Goal: Task Accomplishment & Management: Manage account settings

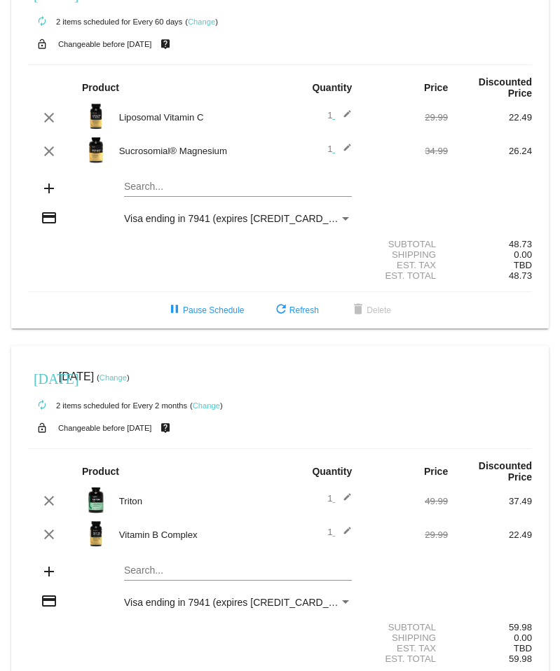
scroll to position [39, 0]
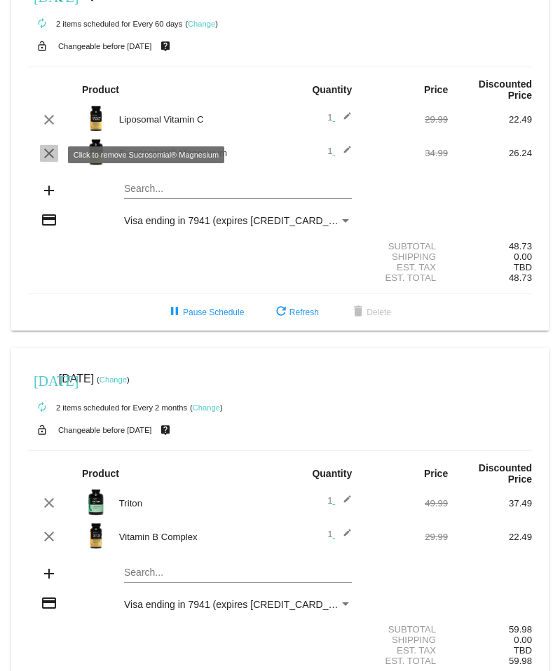
click at [48, 152] on mat-icon "clear" at bounding box center [49, 153] width 17 height 17
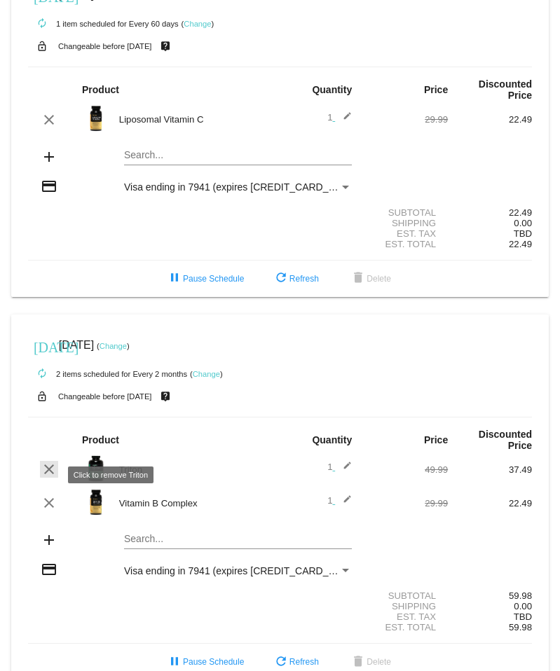
click at [51, 471] on mat-icon "clear" at bounding box center [49, 469] width 17 height 17
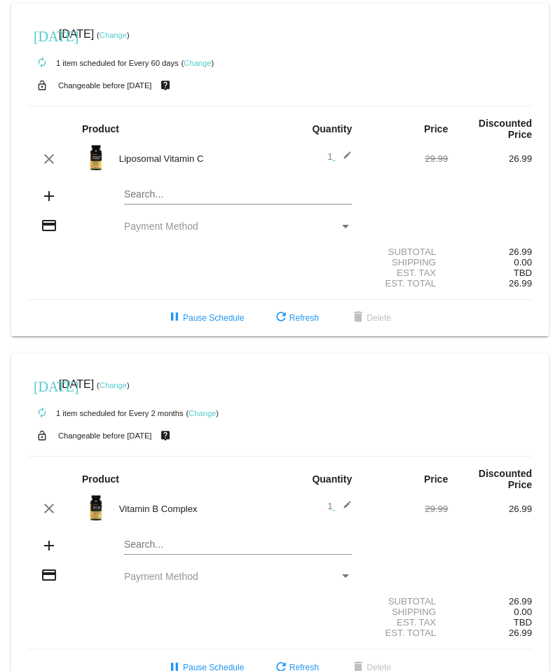
scroll to position [41, 0]
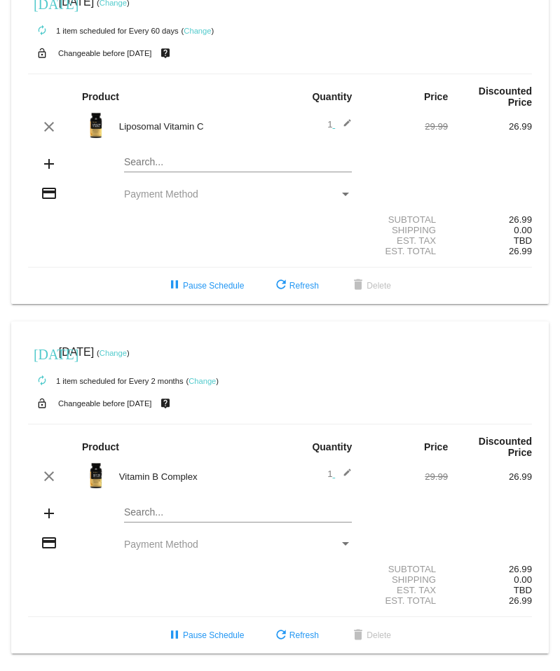
drag, startPoint x: 47, startPoint y: 161, endPoint x: 60, endPoint y: 158, distance: 13.5
click at [51, 159] on mat-icon "add" at bounding box center [49, 164] width 17 height 17
click at [48, 159] on mat-icon "add" at bounding box center [49, 164] width 17 height 17
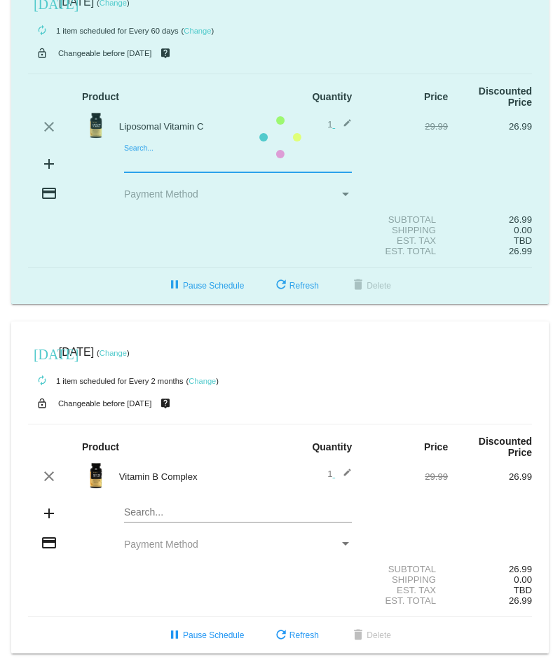
drag, startPoint x: 131, startPoint y: 150, endPoint x: 143, endPoint y: 151, distance: 12.0
click at [131, 150] on mat-card "[DATE] [DATE] ( Change ) autorenew 1 item scheduled for Every 60 days ( Change …" at bounding box center [280, 137] width 538 height 333
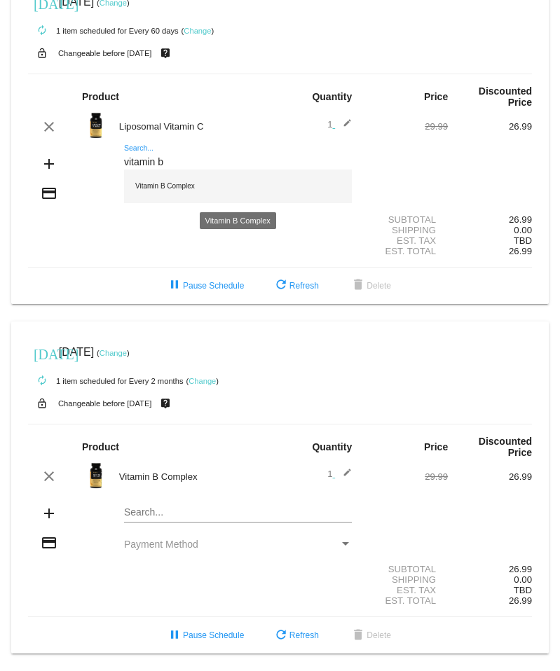
type input "vitamin b"
click at [158, 186] on div "Vitamin B Complex" at bounding box center [238, 187] width 228 height 34
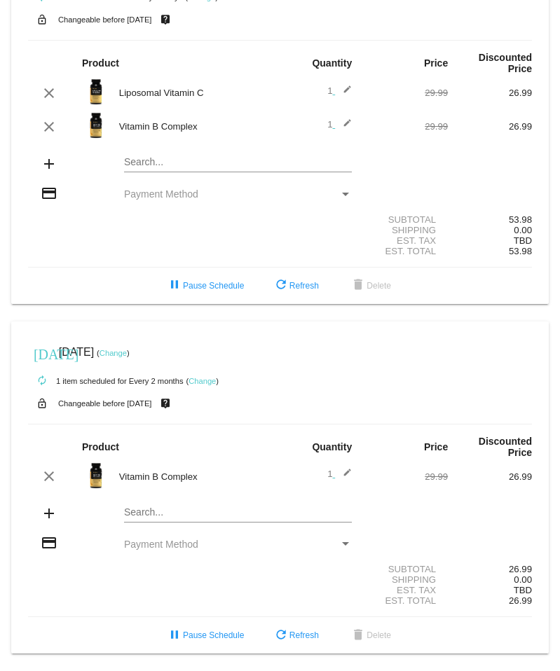
scroll to position [74, 0]
click at [383, 637] on span "delete Delete" at bounding box center [370, 636] width 41 height 10
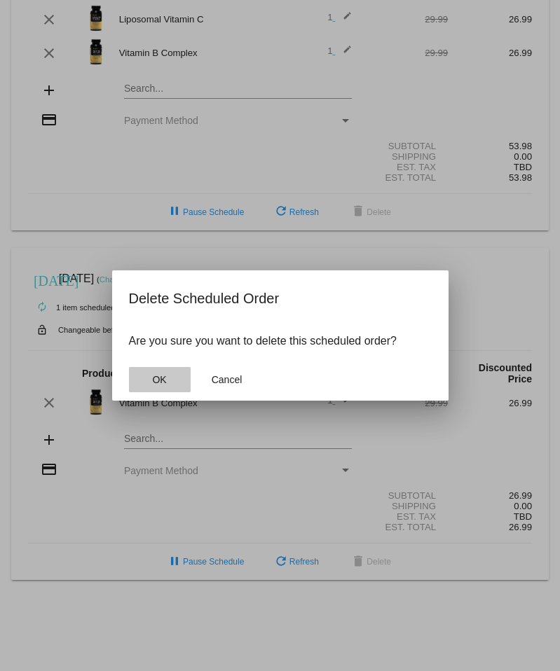
click at [178, 381] on button "OK" at bounding box center [160, 379] width 62 height 25
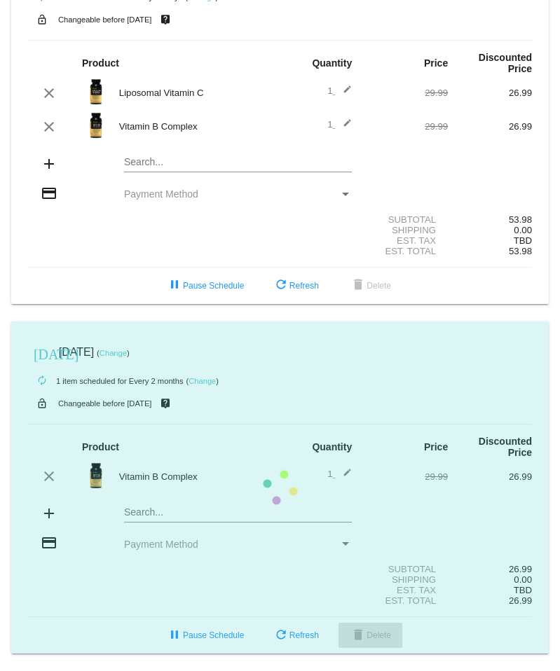
scroll to position [0, 0]
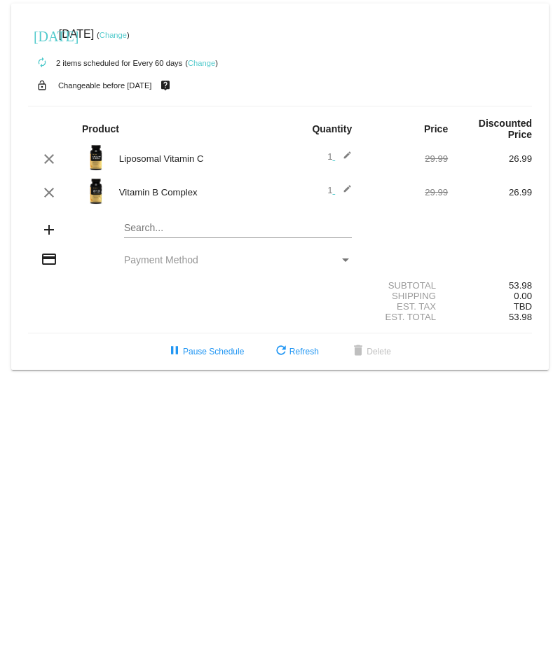
click at [142, 223] on div "Search..." at bounding box center [238, 224] width 228 height 27
click at [161, 230] on input "zinc" at bounding box center [238, 228] width 228 height 11
type input "zinc"
click at [140, 261] on span "Payment Method" at bounding box center [161, 259] width 74 height 11
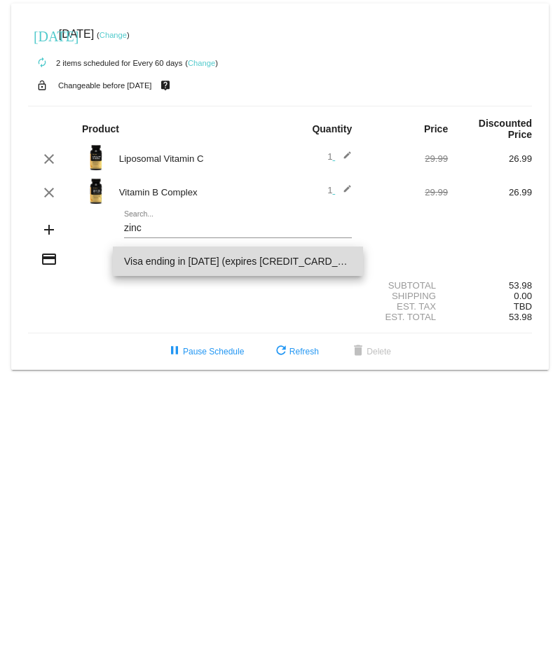
drag, startPoint x: 184, startPoint y: 261, endPoint x: 198, endPoint y: 263, distance: 14.1
click at [184, 261] on span "Visa ending in 1370 (expires 02/30)" at bounding box center [238, 261] width 228 height 29
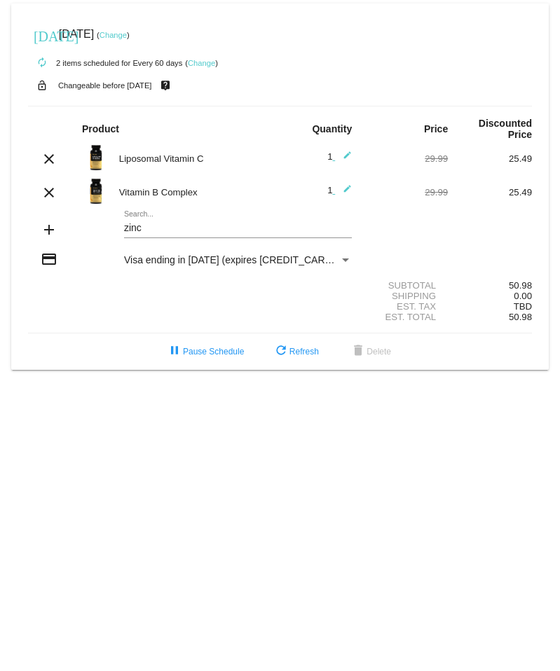
click at [346, 257] on div "Payment Method" at bounding box center [345, 259] width 13 height 11
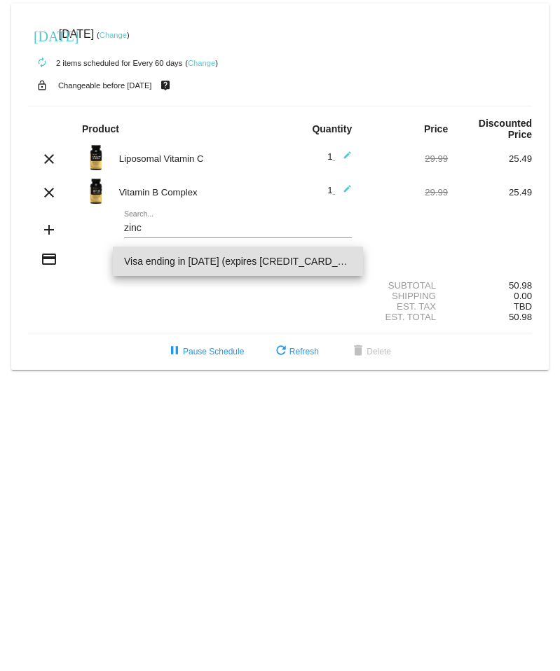
click at [420, 232] on div at bounding box center [280, 335] width 560 height 671
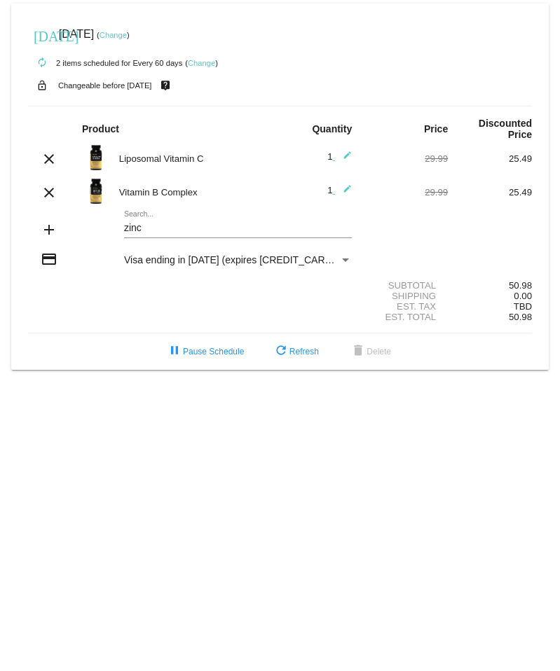
click at [127, 32] on link "Change" at bounding box center [113, 35] width 27 height 8
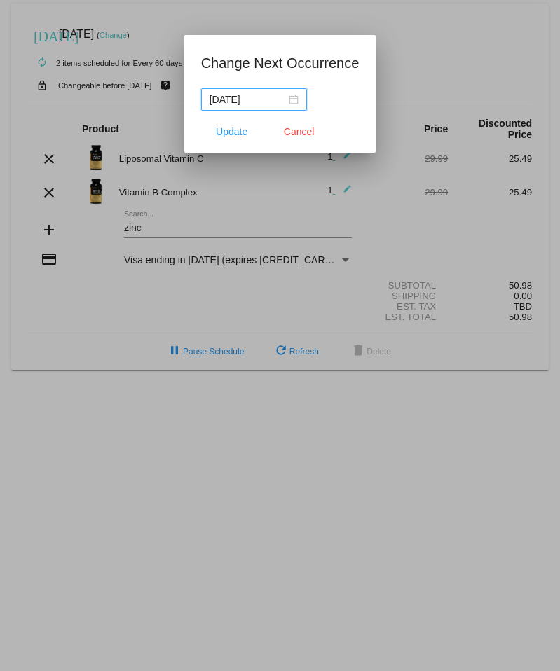
click at [278, 101] on div "2026-11-26" at bounding box center [254, 99] width 89 height 15
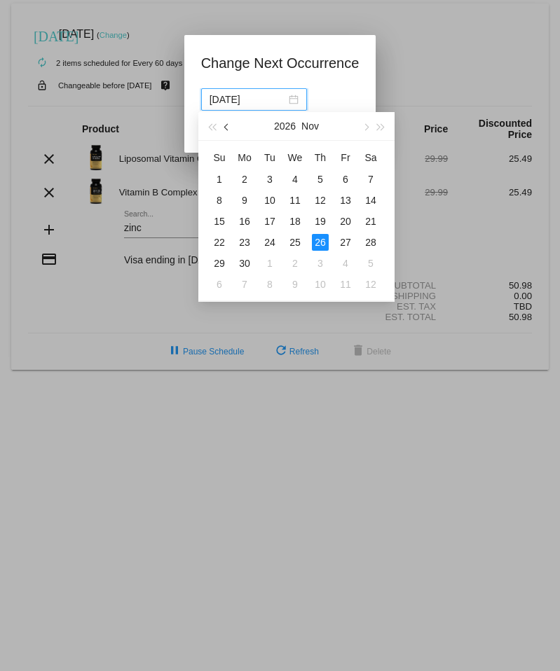
click at [229, 128] on span "button" at bounding box center [227, 127] width 7 height 7
click at [229, 127] on span "button" at bounding box center [227, 127] width 7 height 7
click at [348, 219] on div "18" at bounding box center [345, 221] width 17 height 17
type input "2026-09-18"
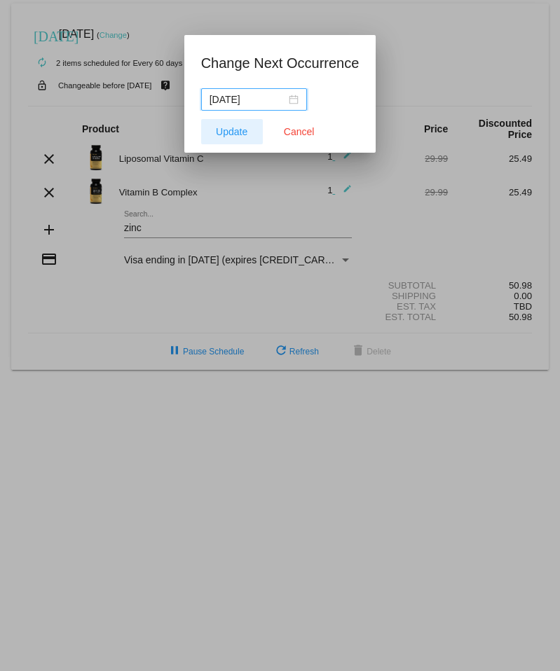
click at [237, 128] on span "Update" at bounding box center [232, 131] width 32 height 11
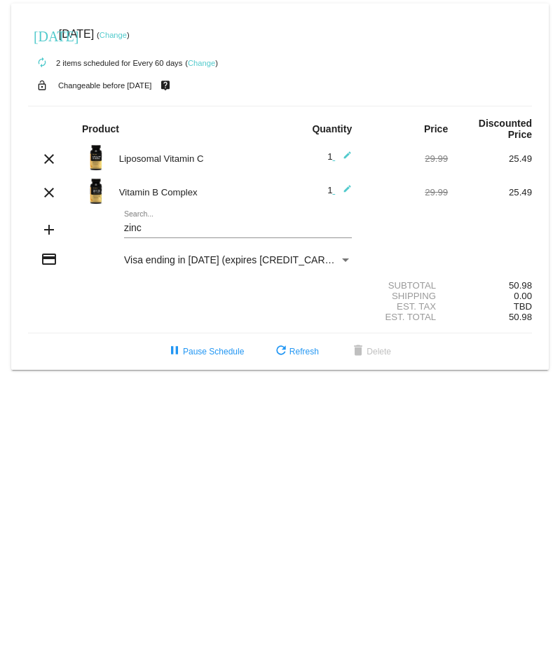
click at [127, 35] on link "Change" at bounding box center [113, 35] width 27 height 8
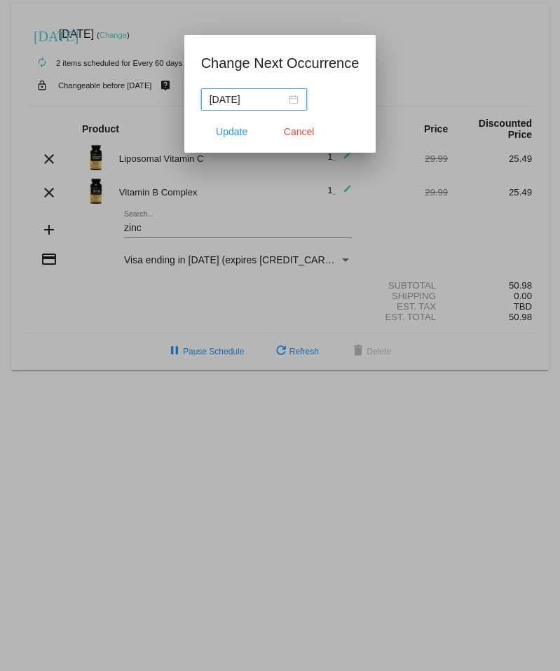
click at [249, 99] on input "2026-09-18" at bounding box center [248, 99] width 76 height 15
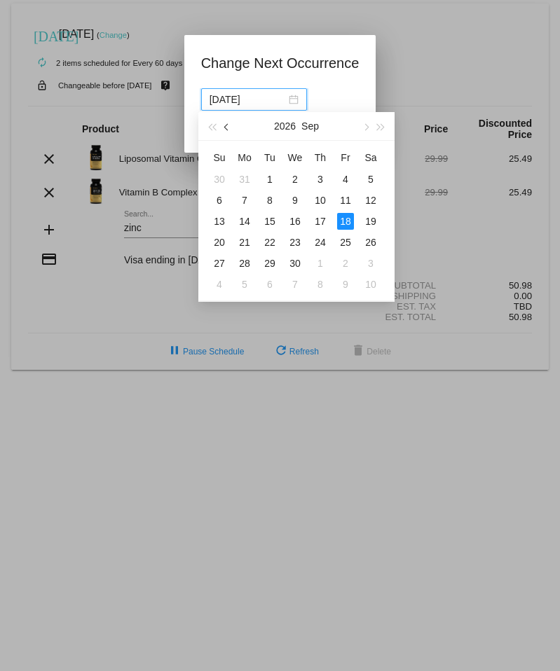
click at [227, 127] on span "button" at bounding box center [227, 127] width 7 height 7
click at [228, 126] on span "button" at bounding box center [227, 127] width 7 height 7
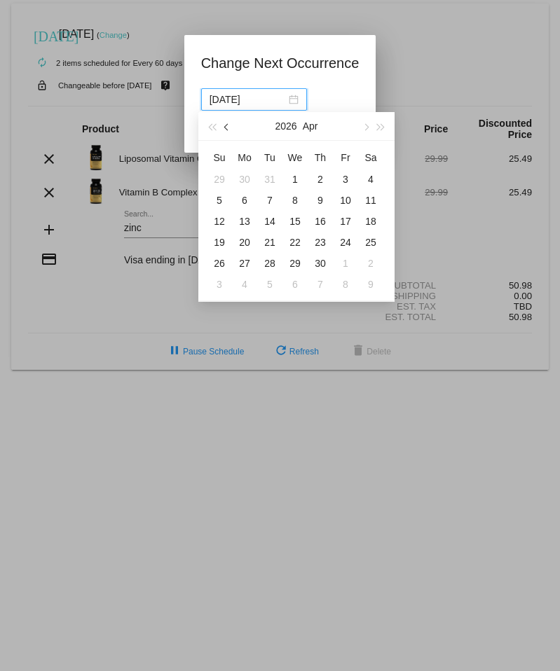
click at [228, 125] on span "button" at bounding box center [227, 127] width 7 height 7
click at [229, 125] on span "button" at bounding box center [227, 127] width 7 height 7
click at [229, 124] on button "button" at bounding box center [226, 126] width 15 height 28
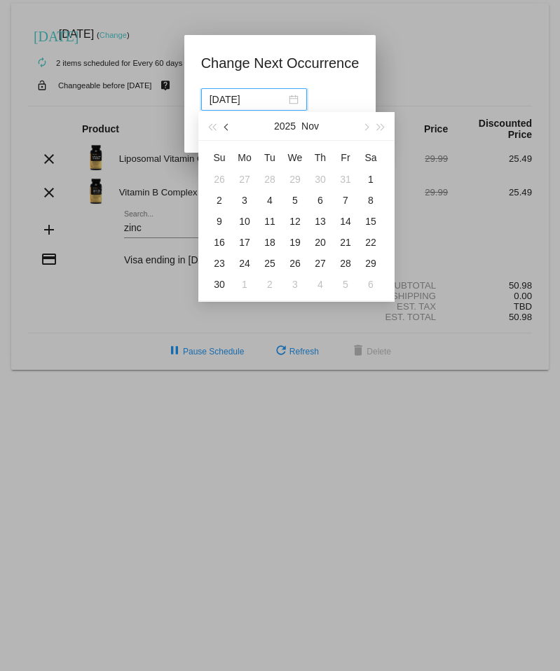
click at [229, 124] on button "button" at bounding box center [226, 126] width 15 height 28
click at [230, 124] on button "button" at bounding box center [226, 126] width 15 height 28
click at [229, 124] on button "button" at bounding box center [226, 126] width 15 height 28
click at [364, 124] on span "button" at bounding box center [365, 127] width 7 height 7
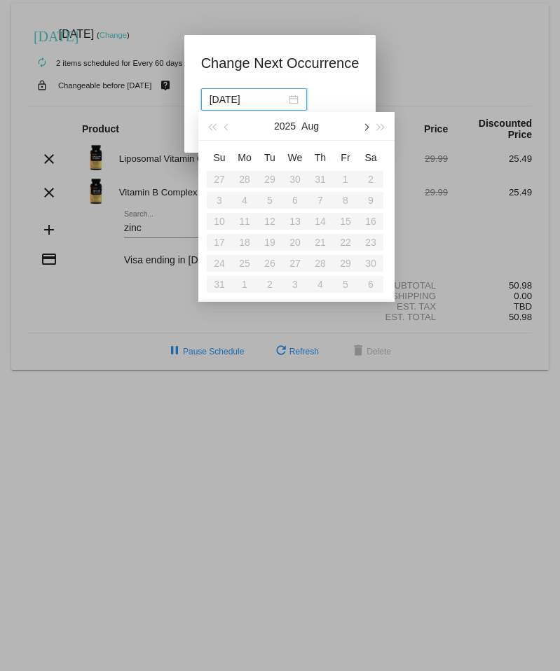
click at [364, 124] on span "button" at bounding box center [365, 127] width 7 height 7
click at [247, 240] on div "22" at bounding box center [244, 242] width 17 height 17
type input "2025-09-22"
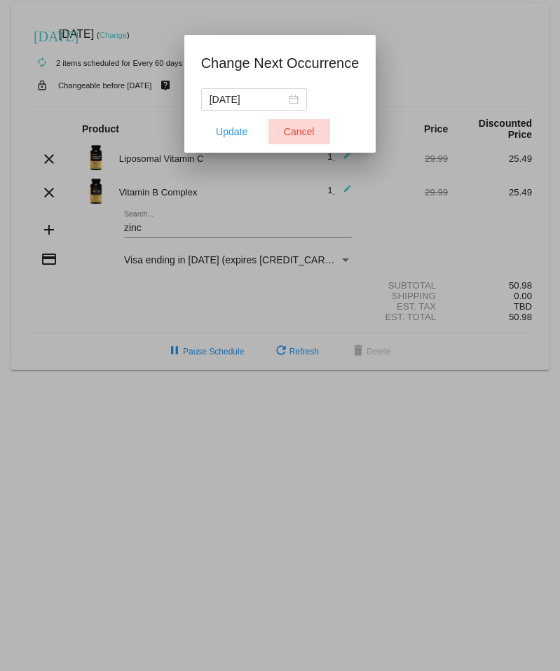
click at [291, 129] on span "Cancel" at bounding box center [299, 131] width 31 height 11
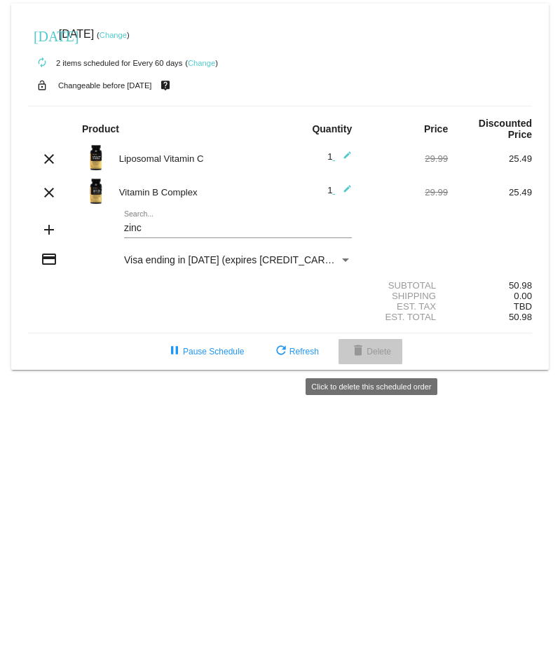
click at [371, 350] on button "delete Delete" at bounding box center [371, 351] width 64 height 25
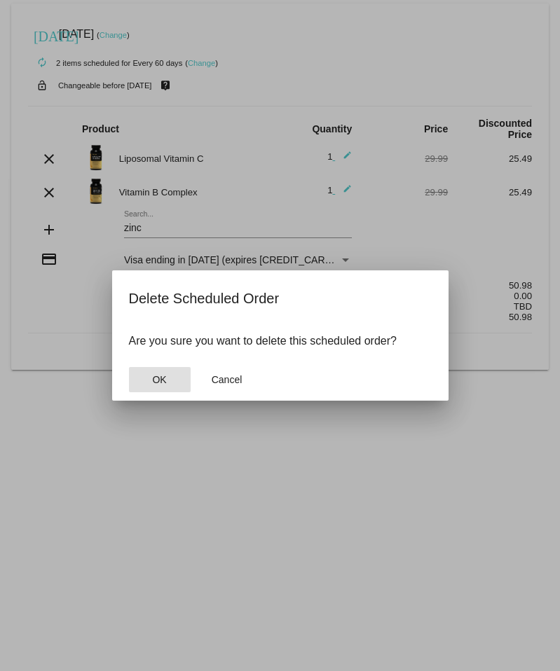
click at [170, 371] on button "OK" at bounding box center [160, 379] width 62 height 25
